Goal: Information Seeking & Learning: Understand process/instructions

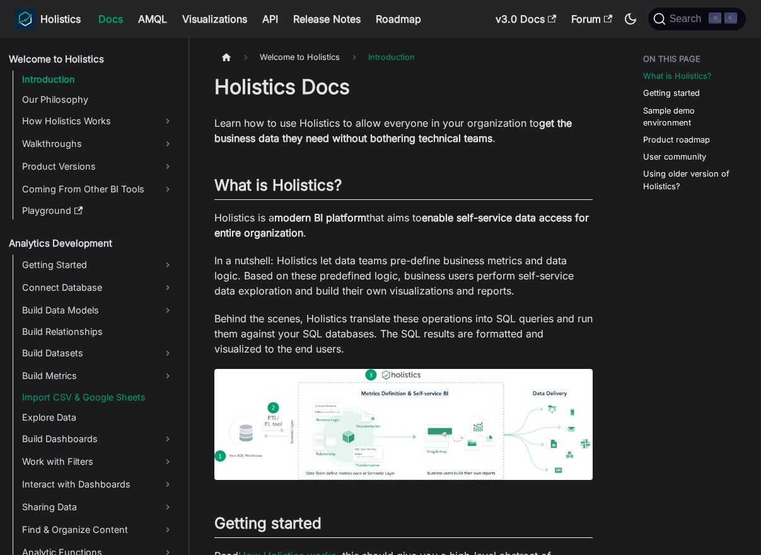
click at [96, 398] on link "Import CSV & Google Sheets" at bounding box center [98, 398] width 160 height 18
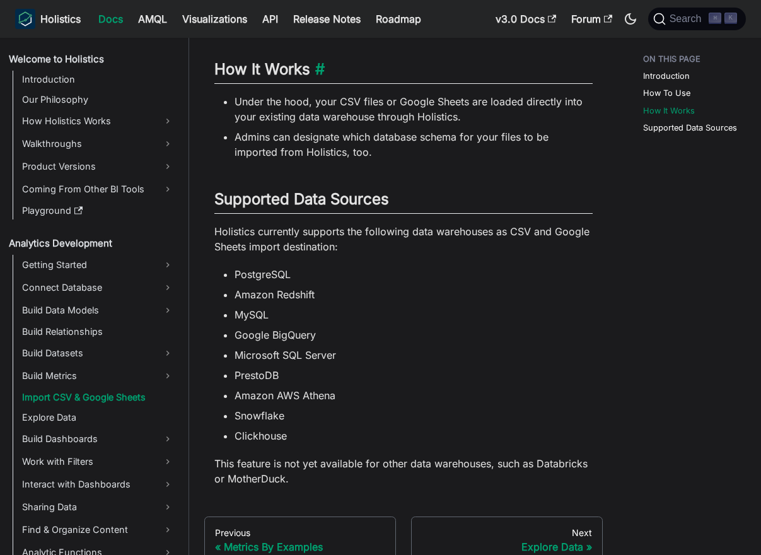
scroll to position [976, 0]
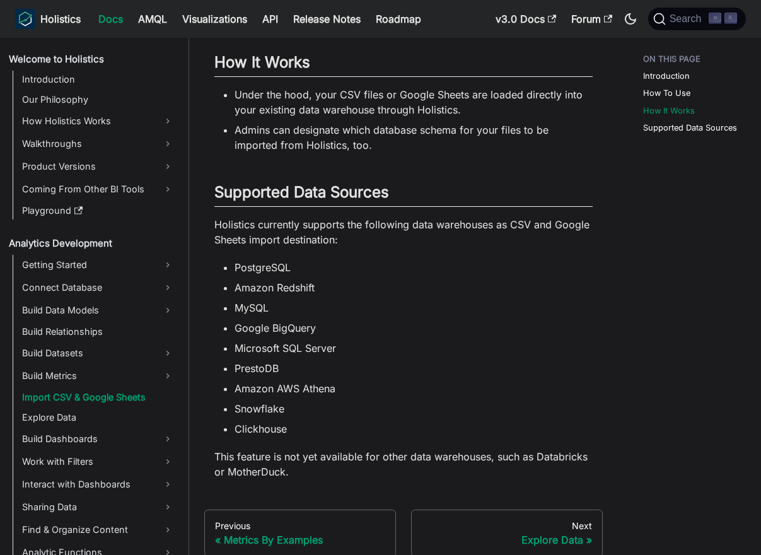
click at [375, 153] on li "Admins can designate which database schema for your files to be imported from H…" at bounding box center [414, 137] width 358 height 30
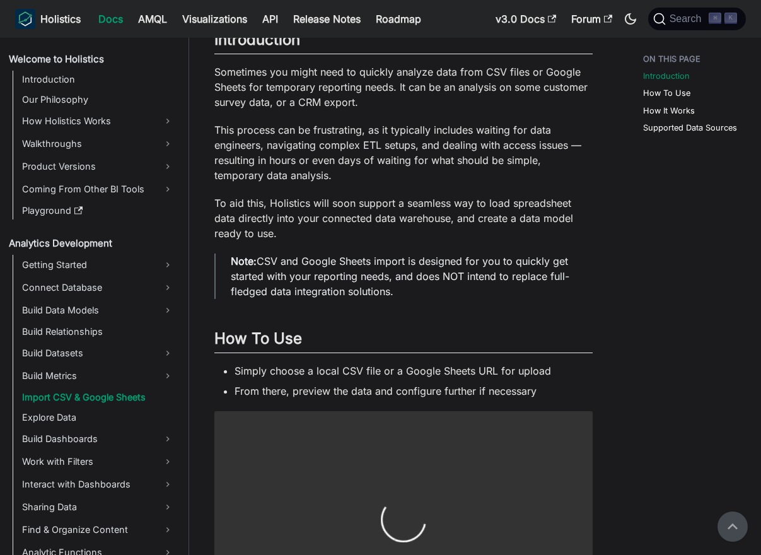
scroll to position [317, 0]
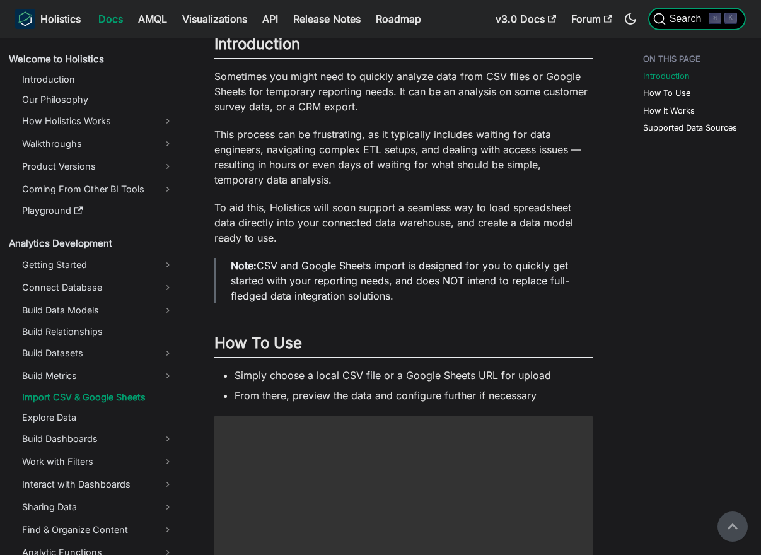
click at [692, 14] on span "Search" at bounding box center [688, 18] width 44 height 11
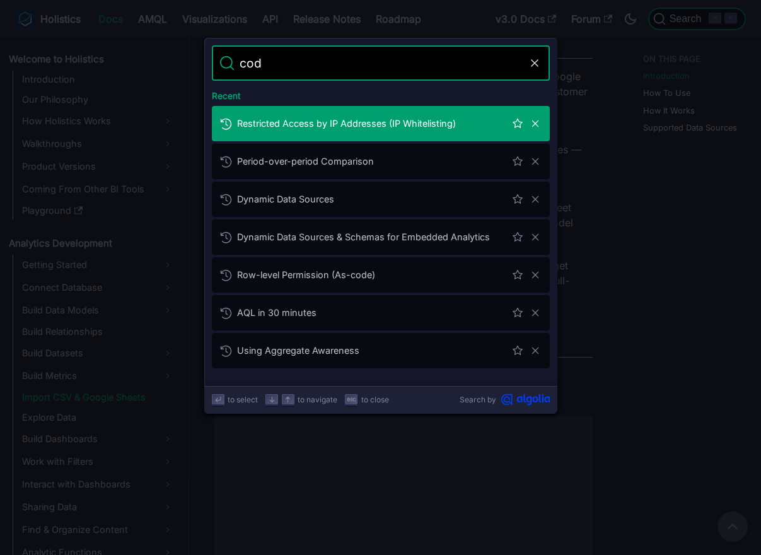
type input "code"
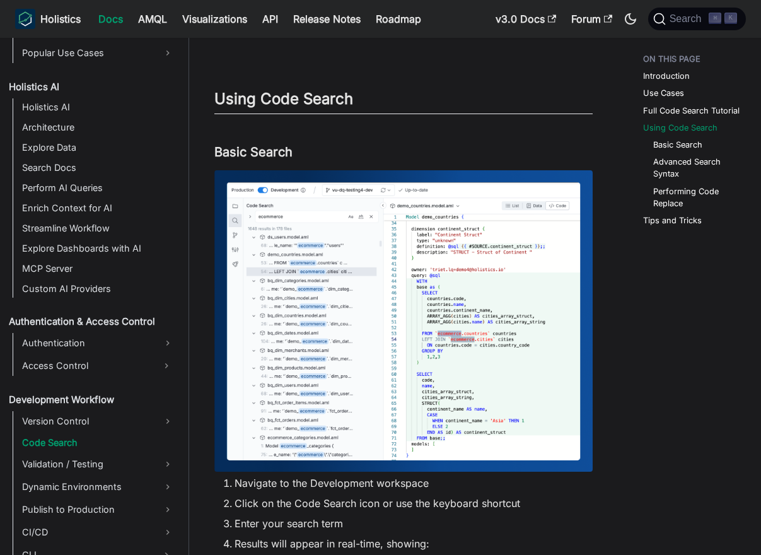
scroll to position [640, 0]
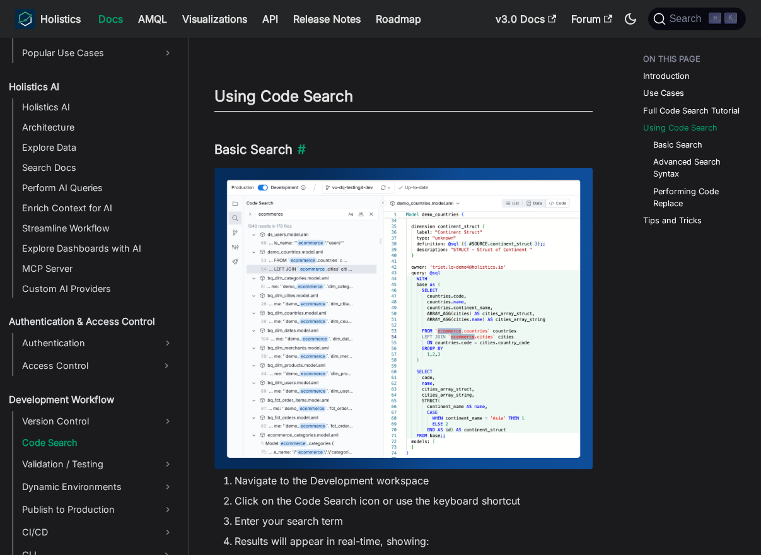
click at [319, 148] on h3 "Basic Search ​" at bounding box center [403, 150] width 378 height 16
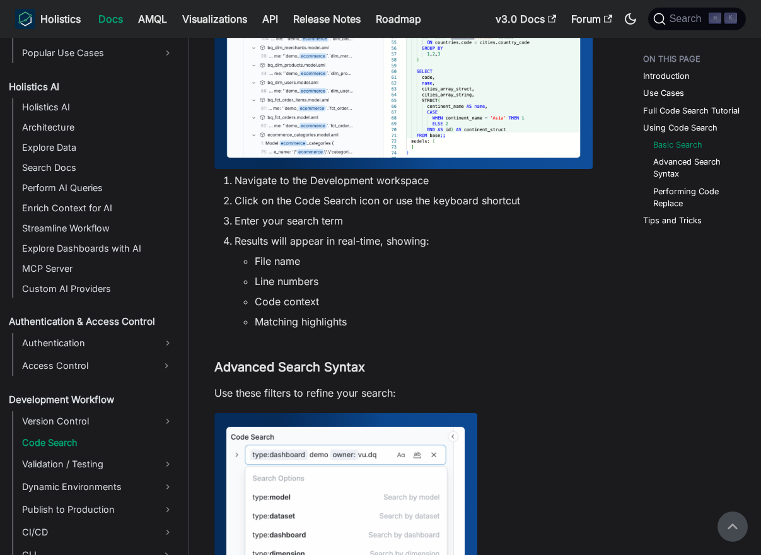
scroll to position [934, 0]
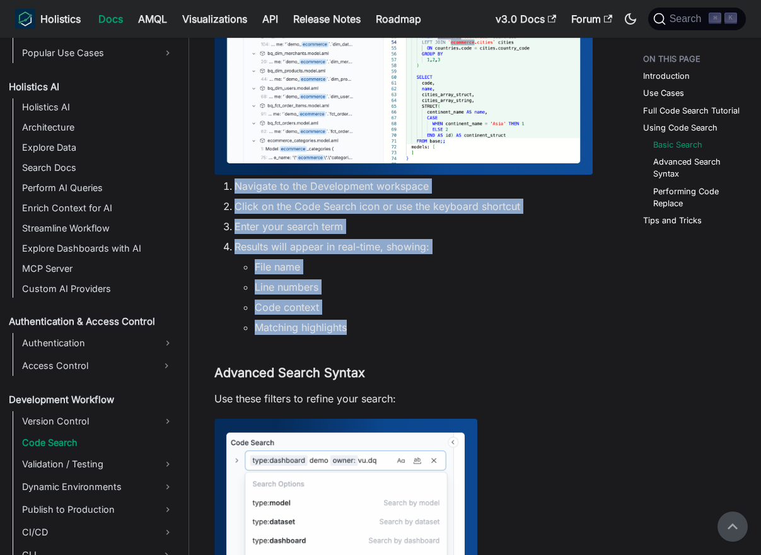
drag, startPoint x: 363, startPoint y: 331, endPoint x: 235, endPoint y: 188, distance: 191.2
click at [235, 188] on ol "Navigate to the Development workspace Click on the Code Search icon or use the …" at bounding box center [403, 256] width 378 height 156
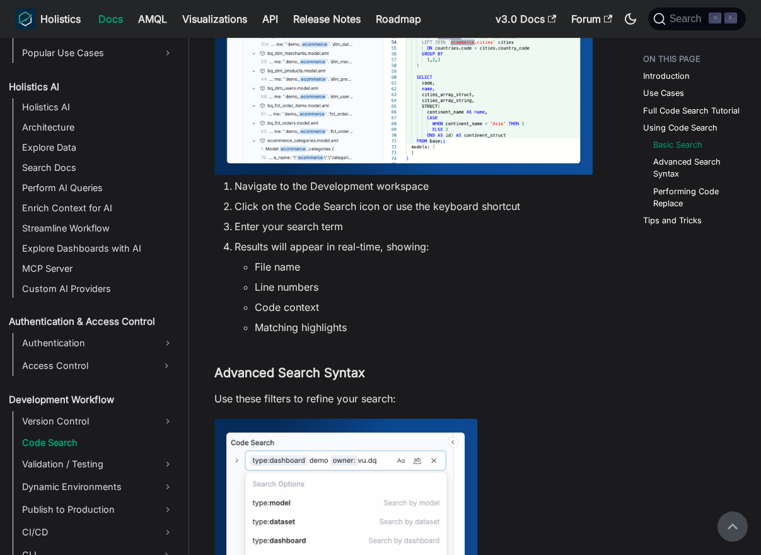
click at [372, 257] on li "Results will appear in real-time, showing: File name Line numbers Code context …" at bounding box center [414, 287] width 358 height 96
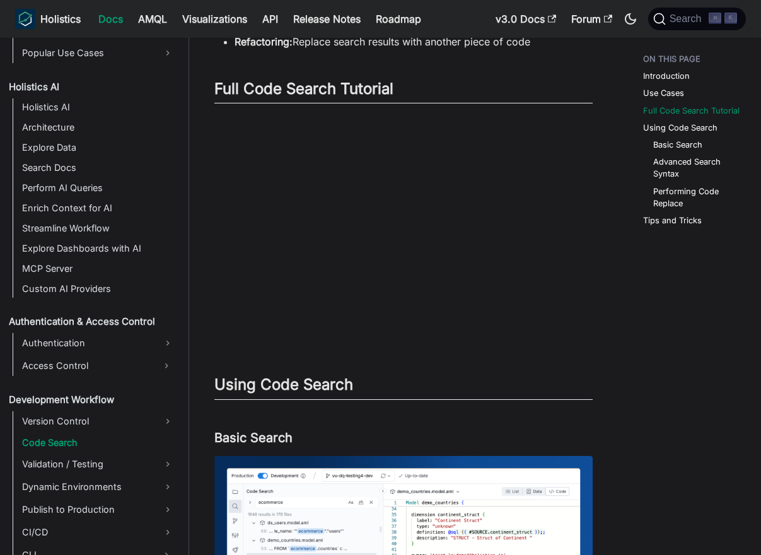
scroll to position [356, 0]
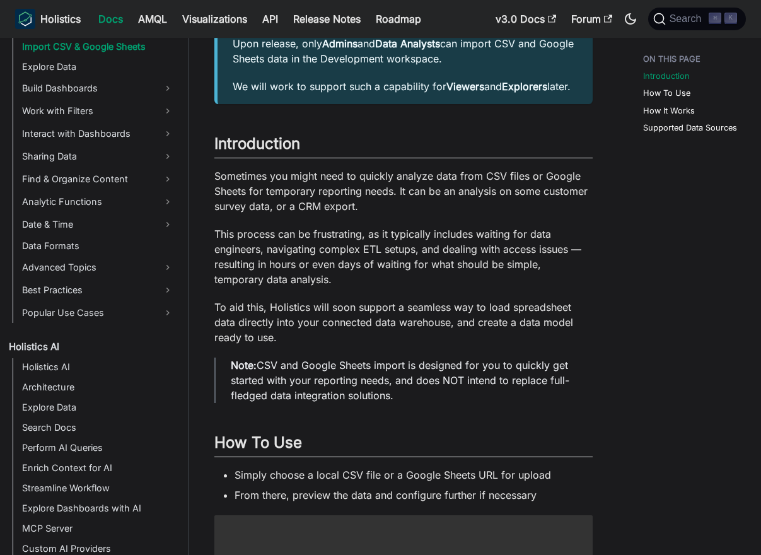
scroll to position [237, 0]
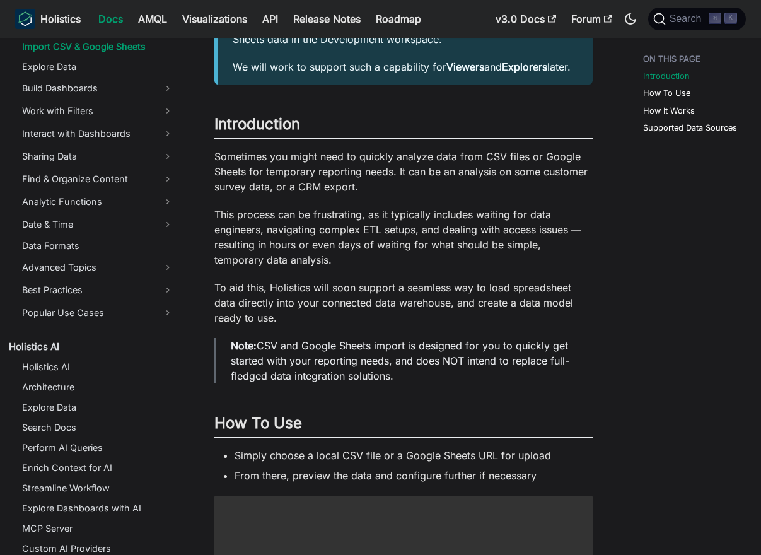
drag, startPoint x: 200, startPoint y: 135, endPoint x: 489, endPoint y: 394, distance: 388.1
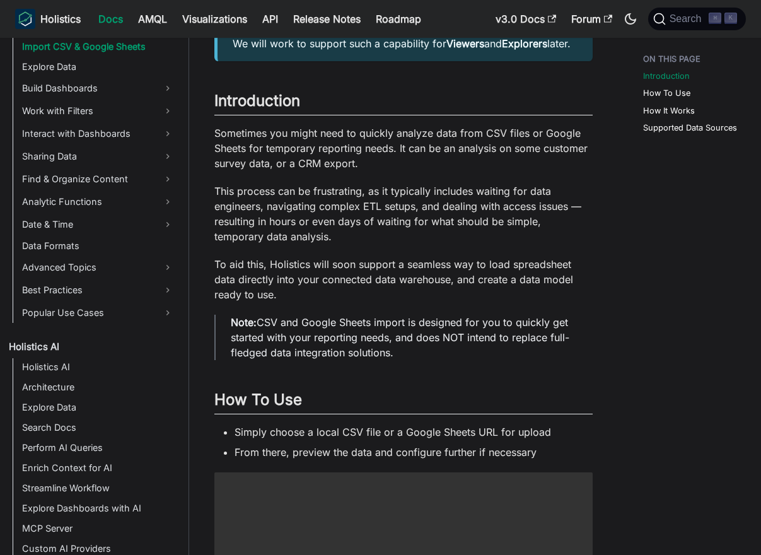
scroll to position [262, 0]
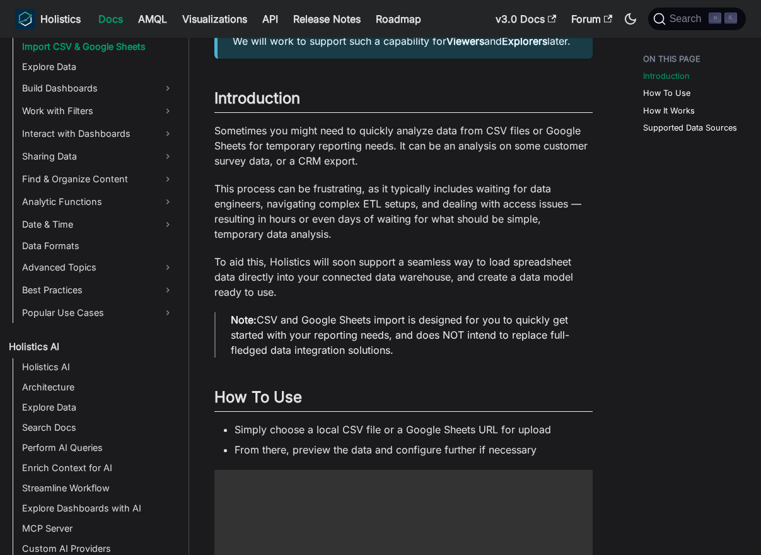
click at [405, 358] on p "Note: CSV and Google Sheets import is designed for you to quickly get started w…" at bounding box center [404, 334] width 347 height 45
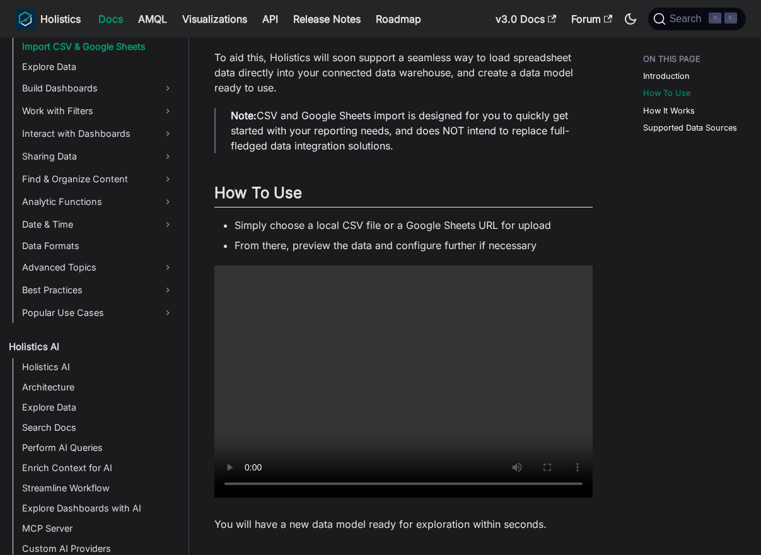
scroll to position [469, 0]
